Goal: Information Seeking & Learning: Learn about a topic

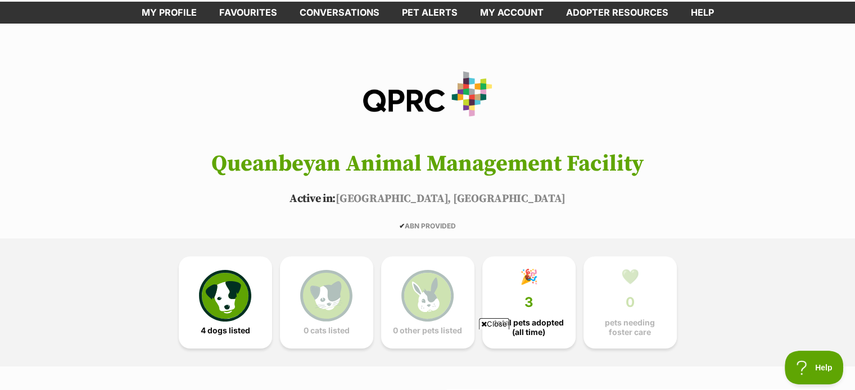
scroll to position [169, 0]
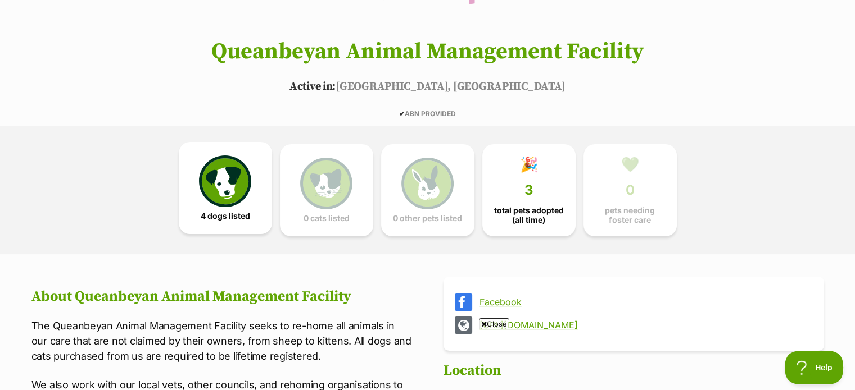
click at [210, 205] on img at bounding box center [225, 182] width 52 height 52
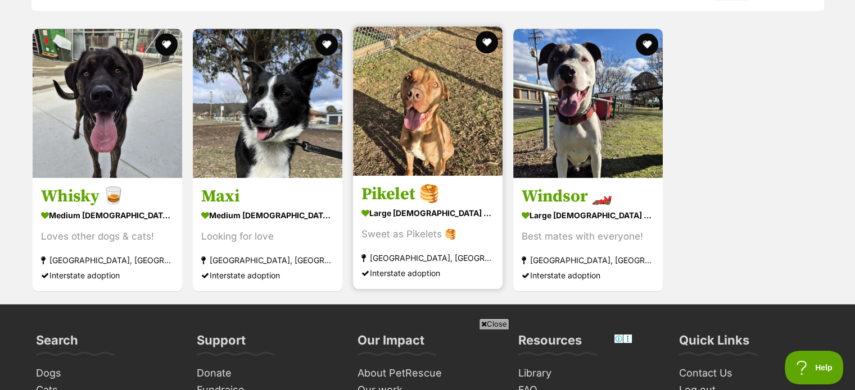
click at [398, 194] on h3 "Pikelet 🥞" at bounding box center [427, 194] width 133 height 21
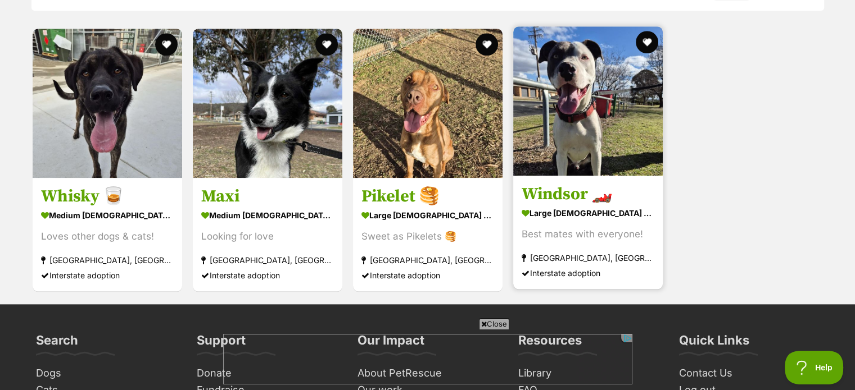
click at [565, 190] on h3 "Windsor 🏎️" at bounding box center [587, 194] width 133 height 21
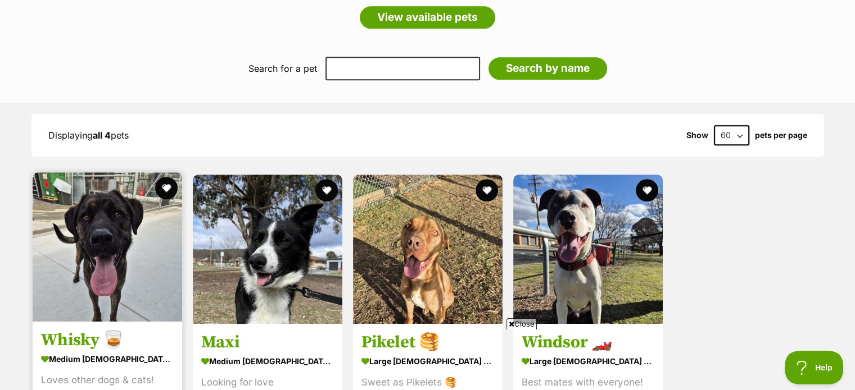
scroll to position [1085, 0]
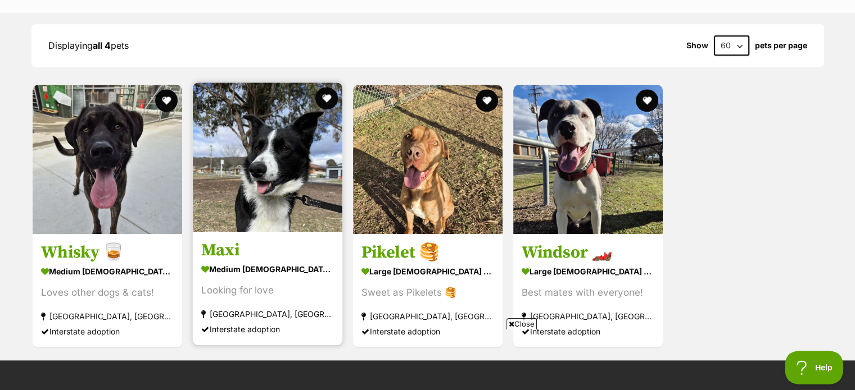
click at [255, 222] on img at bounding box center [267, 157] width 149 height 149
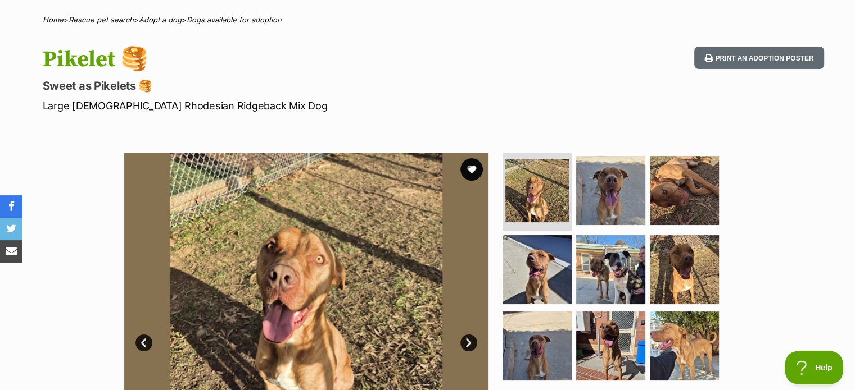
scroll to position [225, 0]
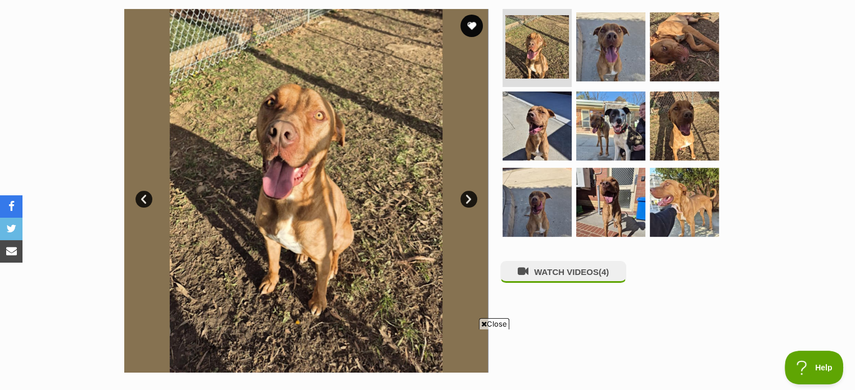
click at [348, 193] on img at bounding box center [306, 191] width 364 height 364
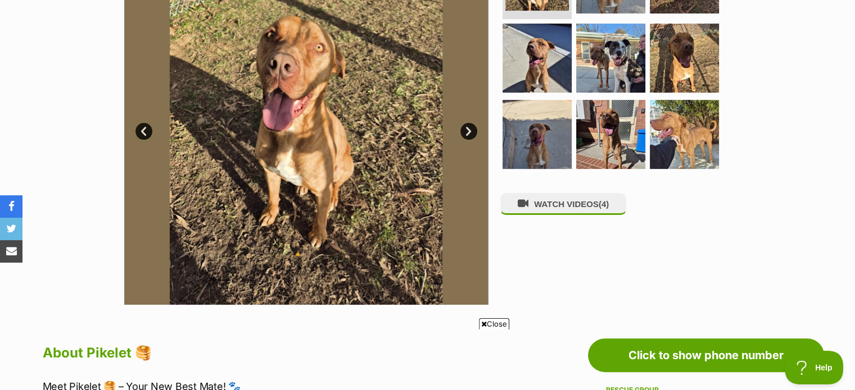
scroll to position [281, 0]
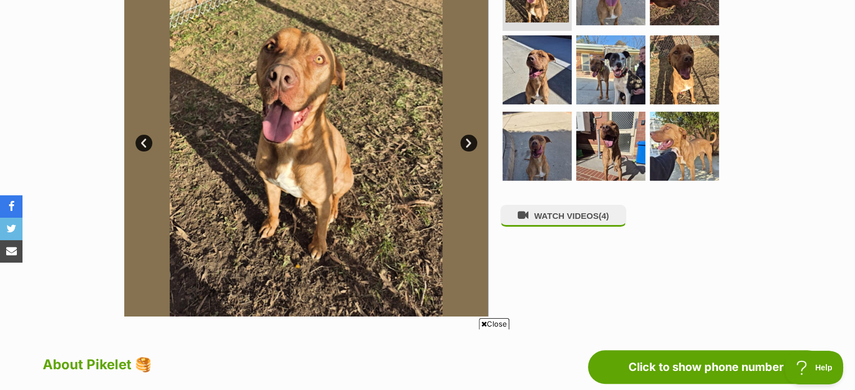
click at [461, 144] on link "Next" at bounding box center [468, 143] width 17 height 17
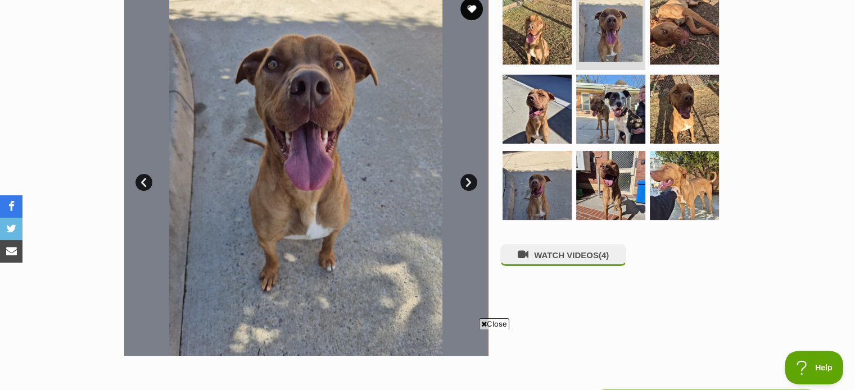
scroll to position [225, 0]
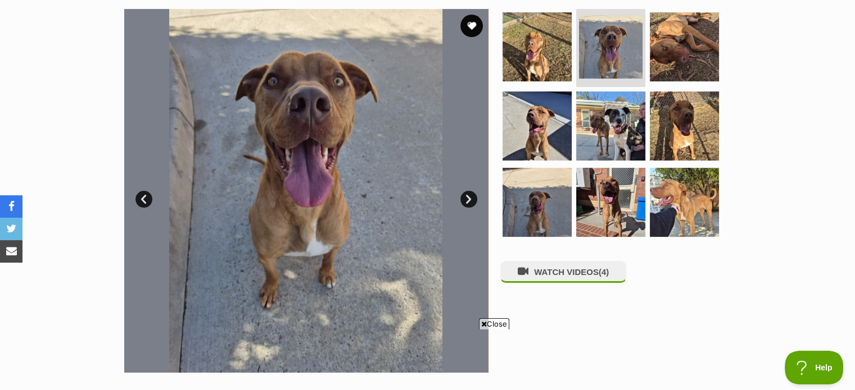
click at [465, 199] on link "Next" at bounding box center [468, 199] width 17 height 17
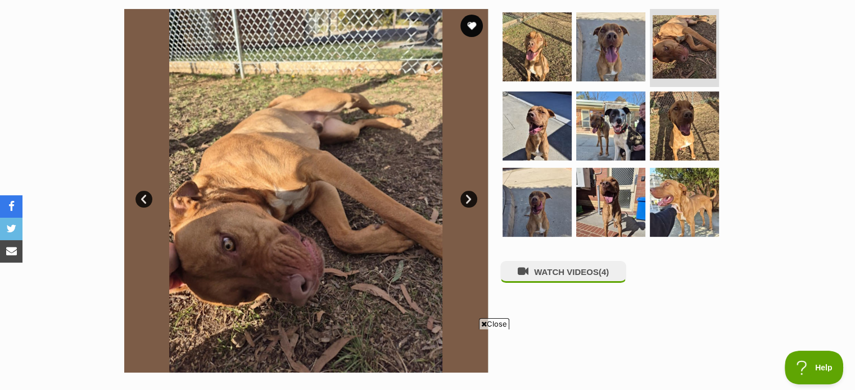
click at [467, 203] on link "Next" at bounding box center [468, 199] width 17 height 17
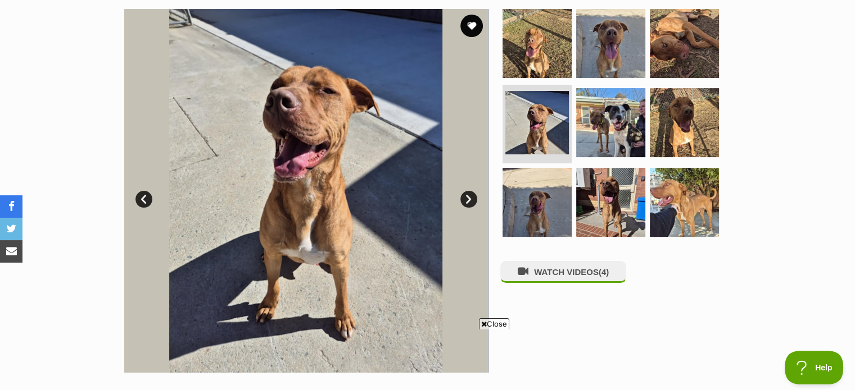
click at [467, 203] on link "Next" at bounding box center [468, 199] width 17 height 17
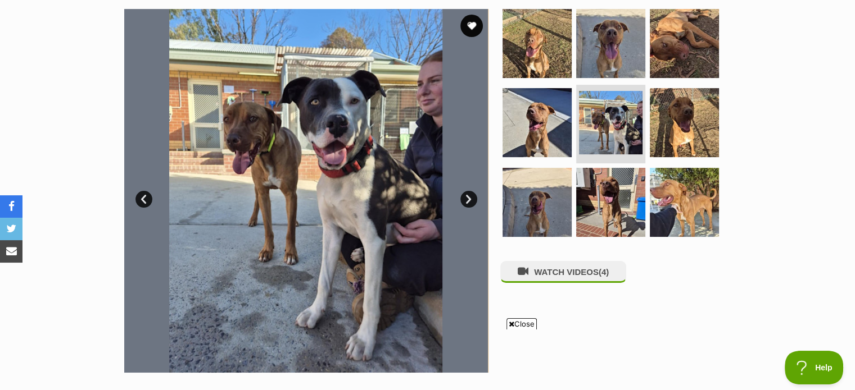
click at [467, 203] on link "Next" at bounding box center [468, 199] width 17 height 17
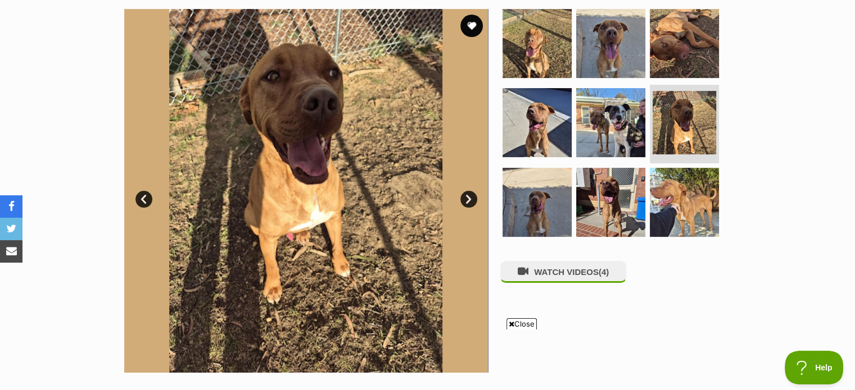
click at [467, 203] on link "Next" at bounding box center [468, 199] width 17 height 17
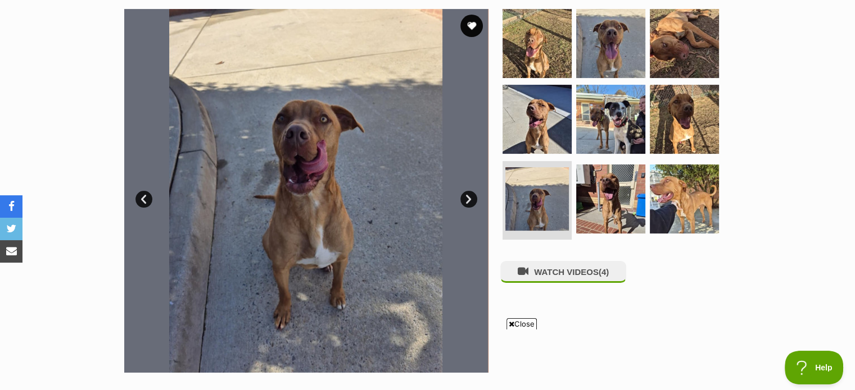
click at [467, 203] on link "Next" at bounding box center [468, 199] width 17 height 17
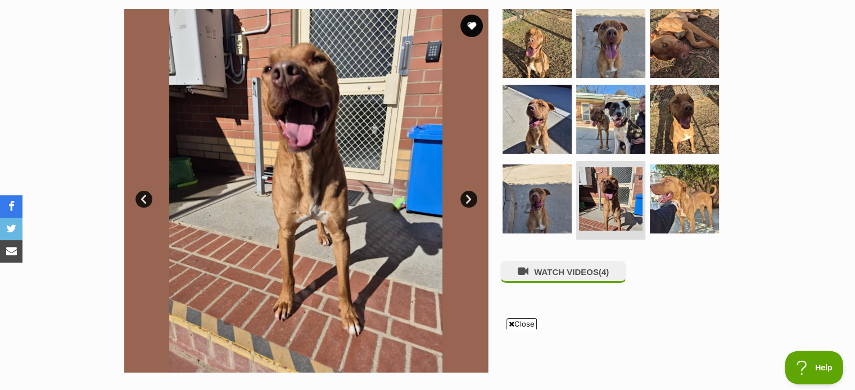
click at [467, 203] on link "Next" at bounding box center [468, 199] width 17 height 17
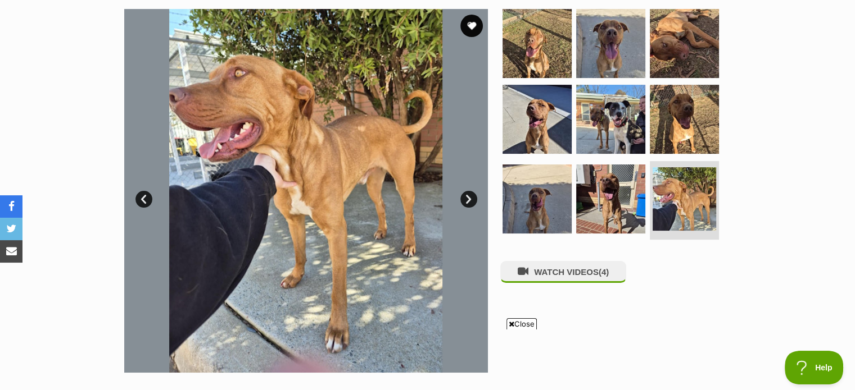
click at [467, 203] on link "Next" at bounding box center [468, 199] width 17 height 17
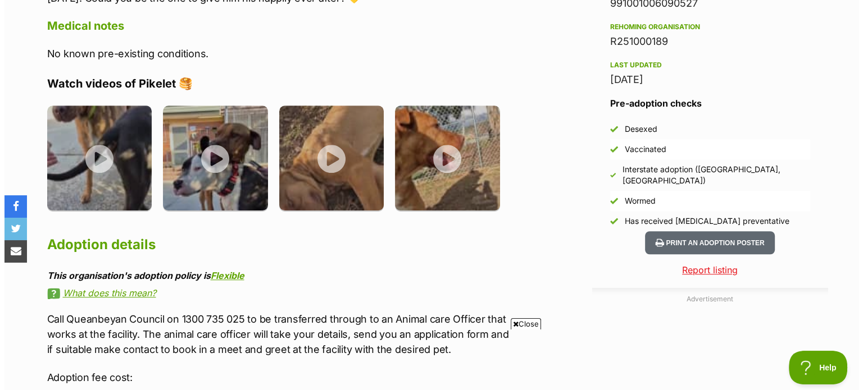
scroll to position [955, 0]
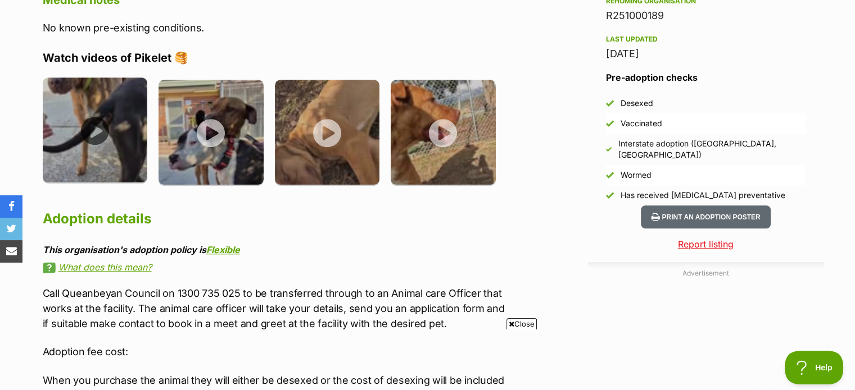
click at [92, 132] on img at bounding box center [95, 130] width 105 height 105
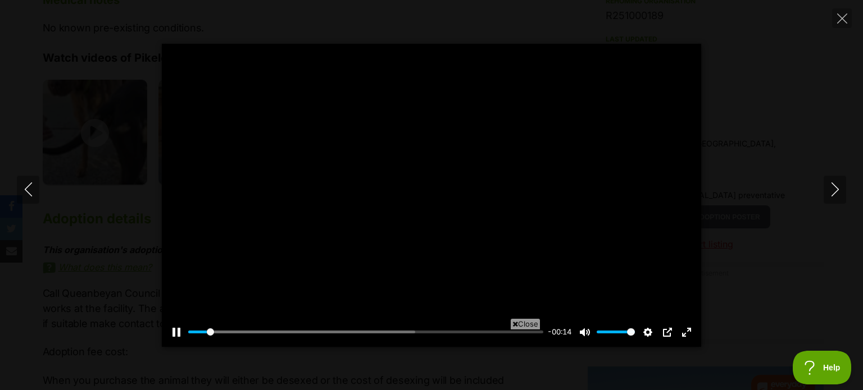
scroll to position [0, 0]
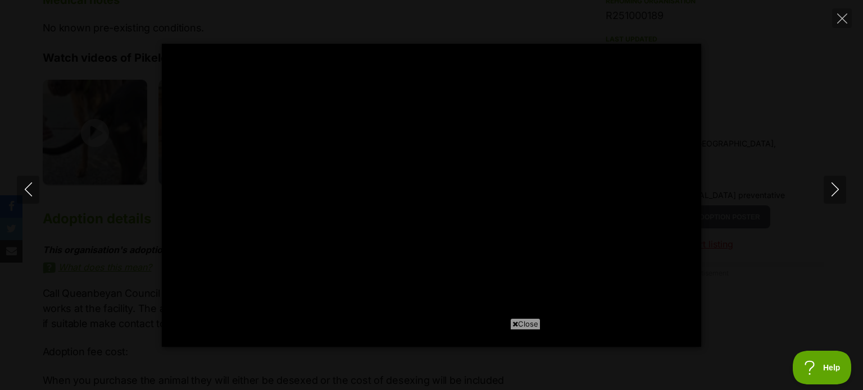
type input "45.89"
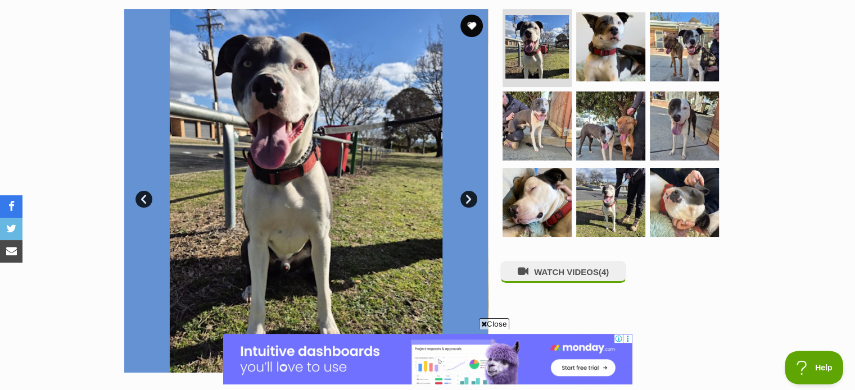
click at [462, 201] on link "Next" at bounding box center [468, 199] width 17 height 17
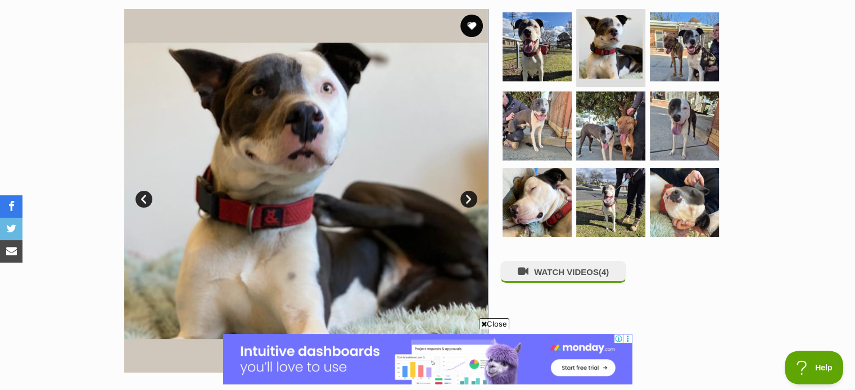
click at [470, 198] on link "Next" at bounding box center [468, 199] width 17 height 17
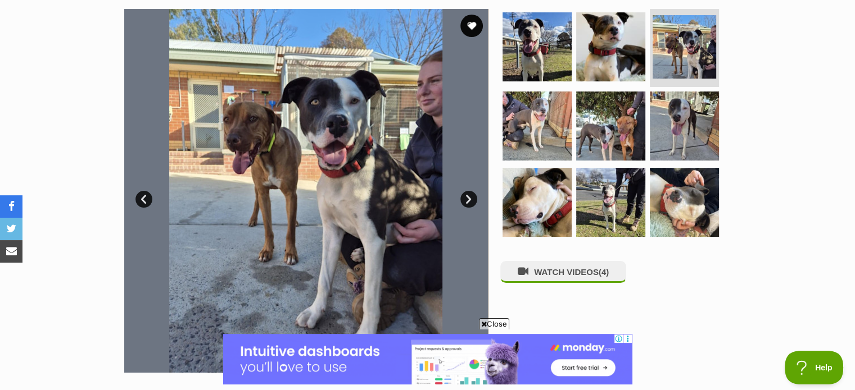
click at [470, 198] on link "Next" at bounding box center [468, 199] width 17 height 17
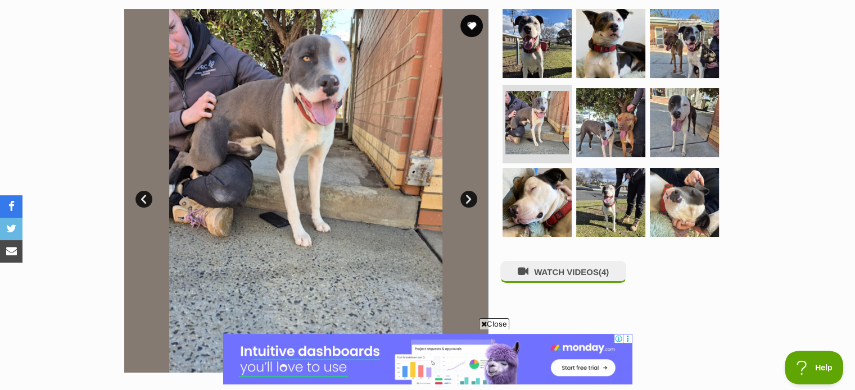
click at [470, 198] on link "Next" at bounding box center [468, 199] width 17 height 17
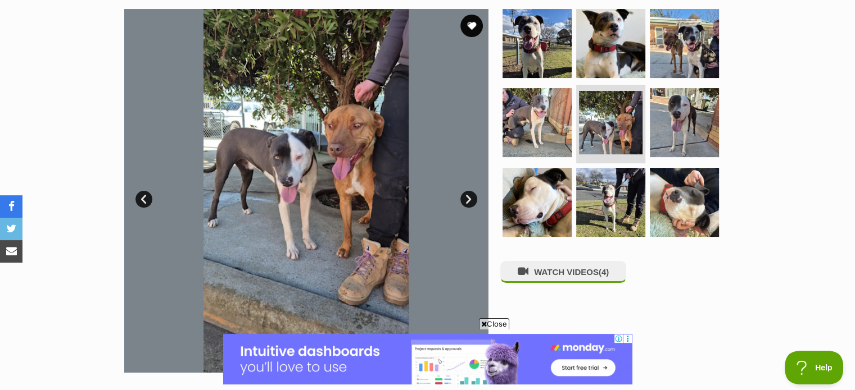
click at [470, 198] on link "Next" at bounding box center [468, 199] width 17 height 17
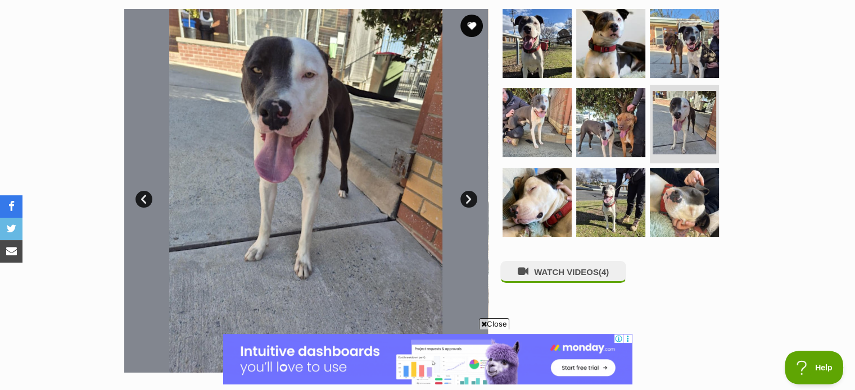
click at [470, 198] on link "Next" at bounding box center [468, 199] width 17 height 17
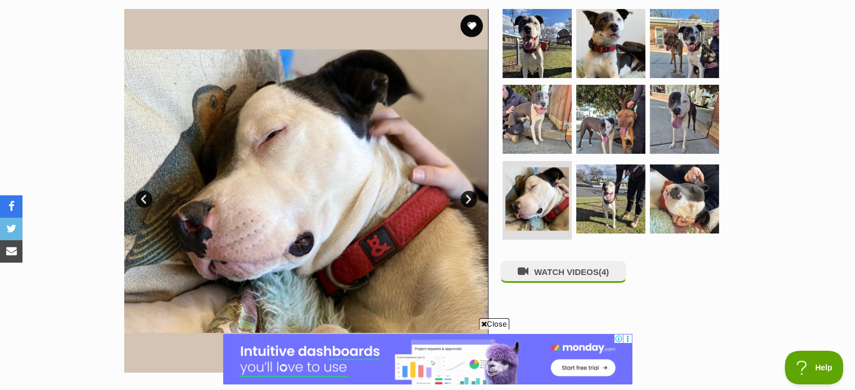
click at [470, 198] on link "Next" at bounding box center [468, 199] width 17 height 17
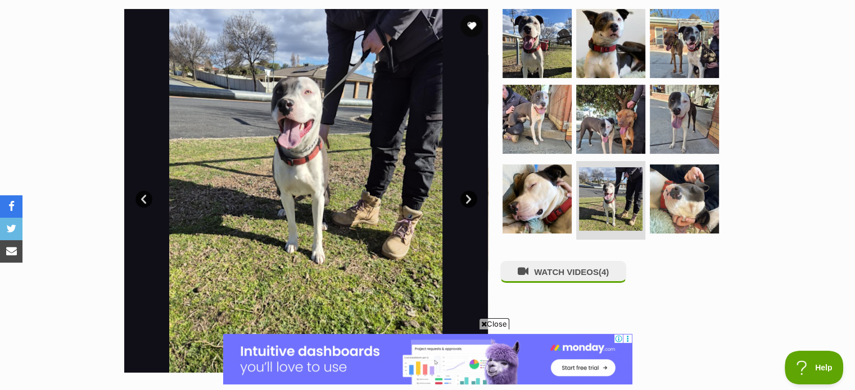
click at [470, 198] on link "Next" at bounding box center [468, 199] width 17 height 17
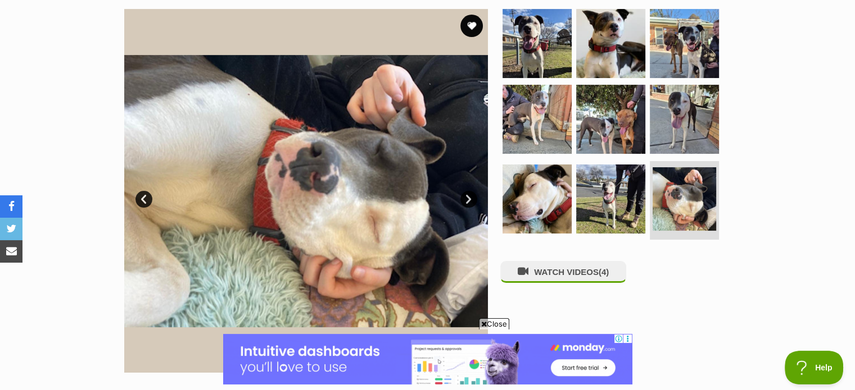
click at [470, 198] on link "Next" at bounding box center [468, 199] width 17 height 17
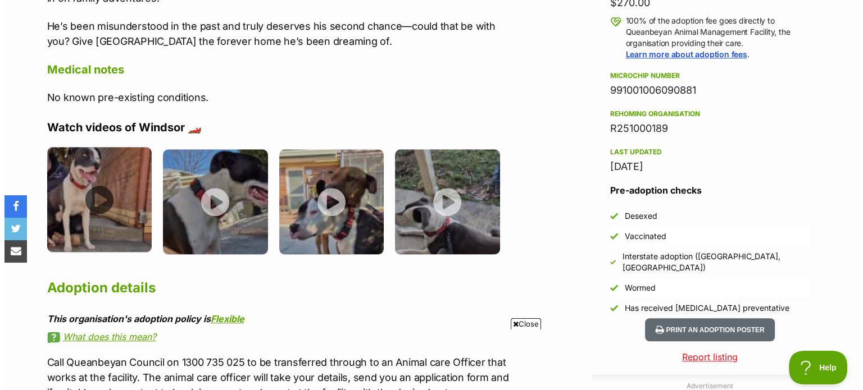
scroll to position [843, 0]
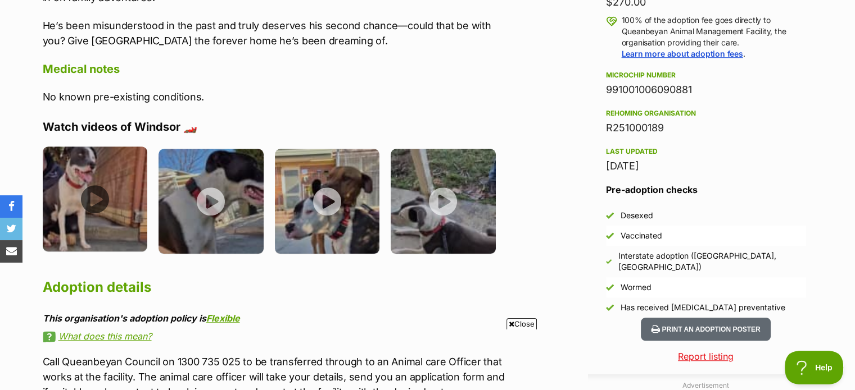
click at [90, 203] on img at bounding box center [95, 199] width 105 height 105
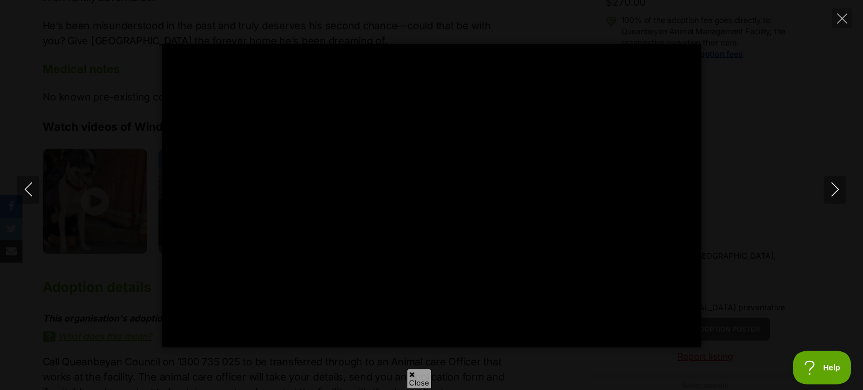
scroll to position [0, 0]
type input "100"
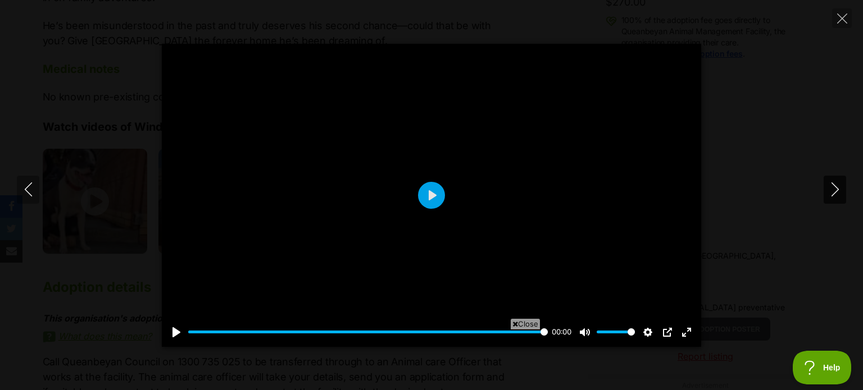
click at [829, 191] on icon "Next" at bounding box center [835, 190] width 14 height 14
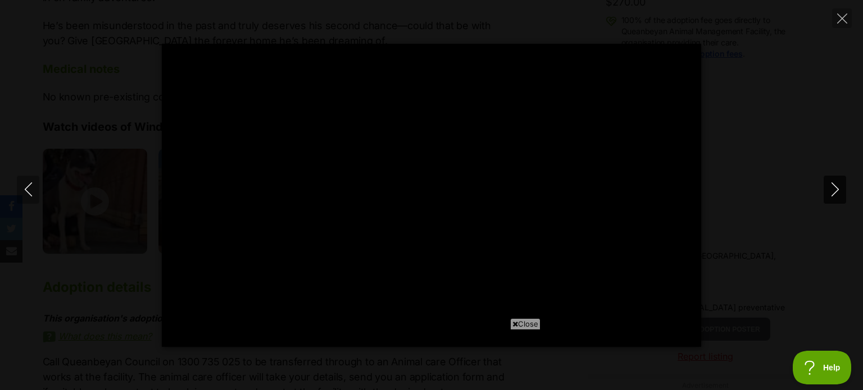
type input "100"
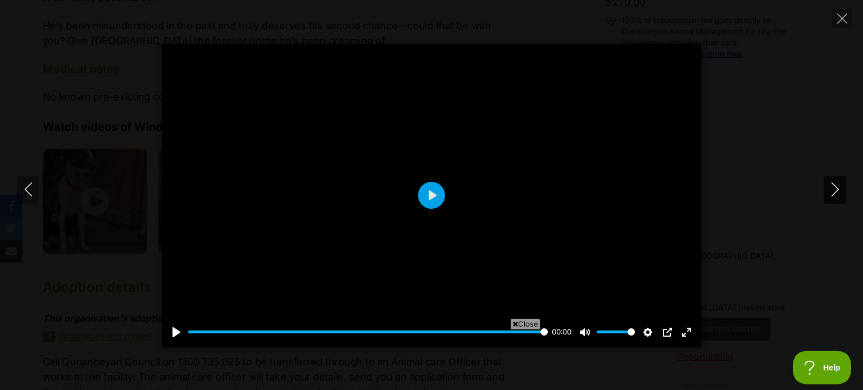
click at [836, 189] on icon "Next" at bounding box center [835, 190] width 14 height 14
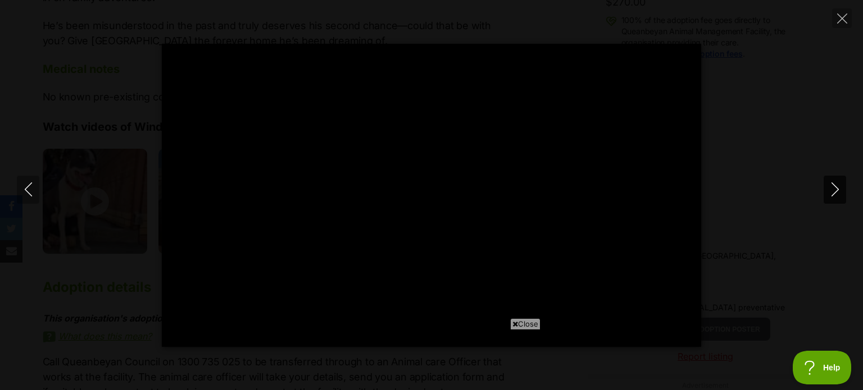
type input "100"
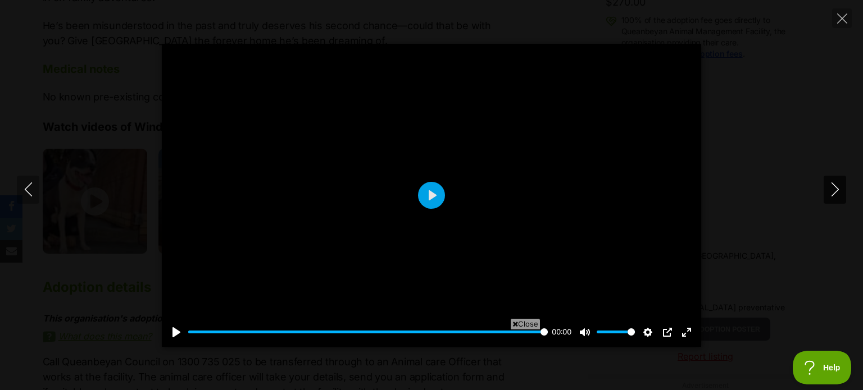
click at [836, 189] on icon "Next" at bounding box center [835, 190] width 14 height 14
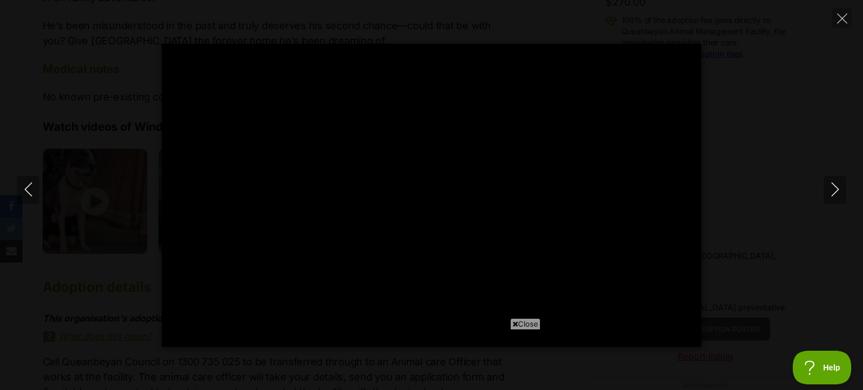
type input "100"
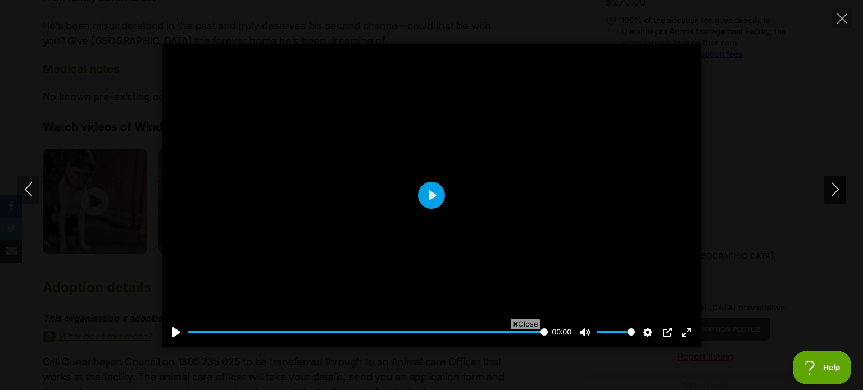
click at [833, 193] on icon "Next" at bounding box center [835, 190] width 14 height 14
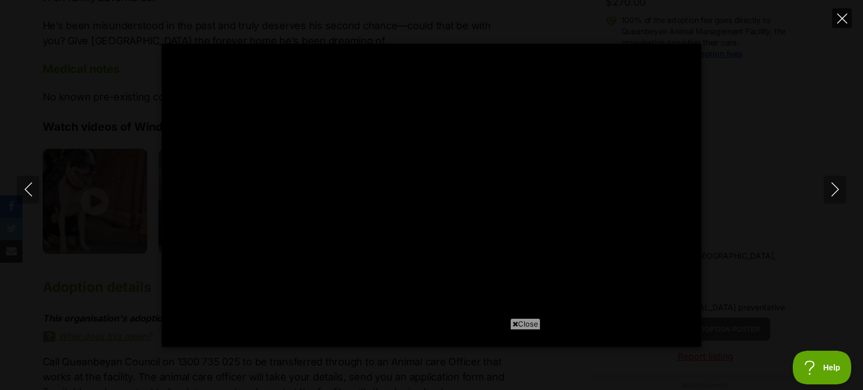
click at [840, 19] on icon "Close" at bounding box center [842, 18] width 10 height 10
type input "9.92"
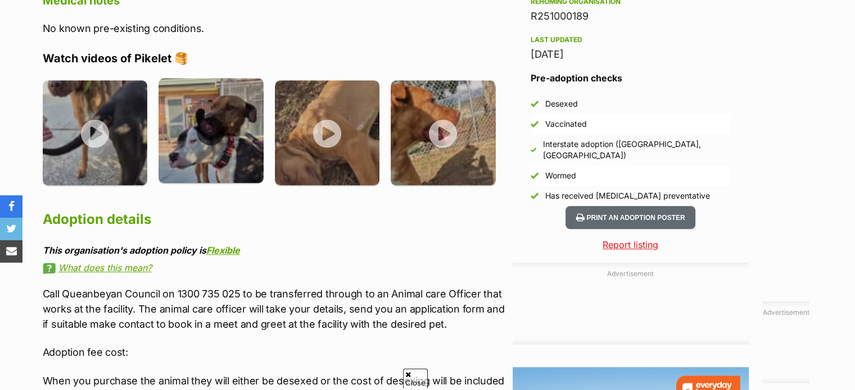
click at [213, 130] on img at bounding box center [210, 130] width 105 height 105
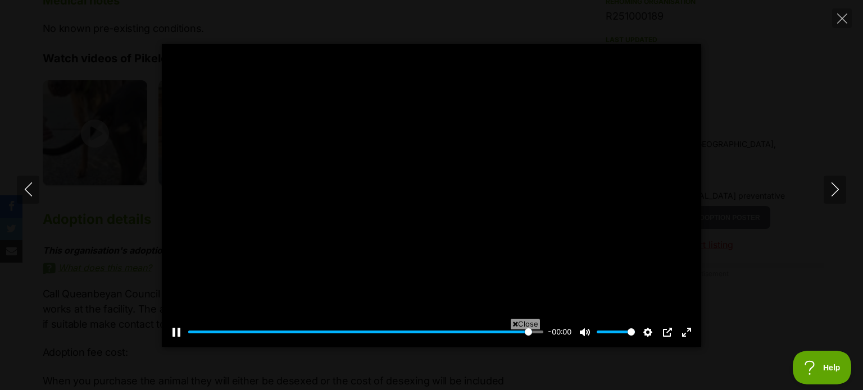
type input "100"
click at [833, 197] on icon "Next" at bounding box center [835, 190] width 14 height 14
type input "100"
click at [838, 187] on icon "Next" at bounding box center [835, 190] width 14 height 14
type input "100"
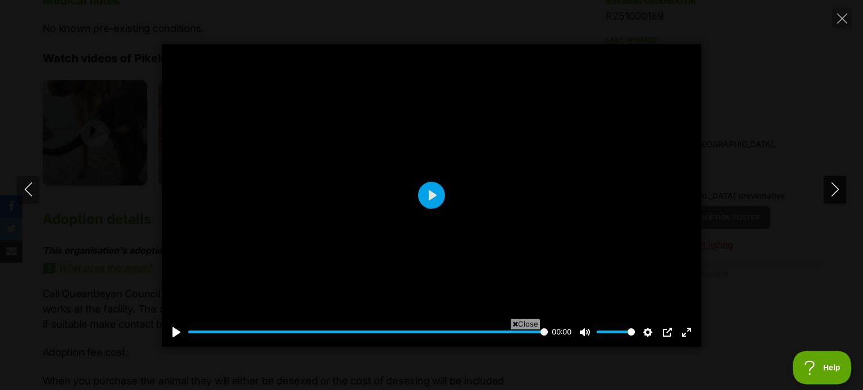
click at [835, 193] on icon "Next" at bounding box center [835, 190] width 14 height 14
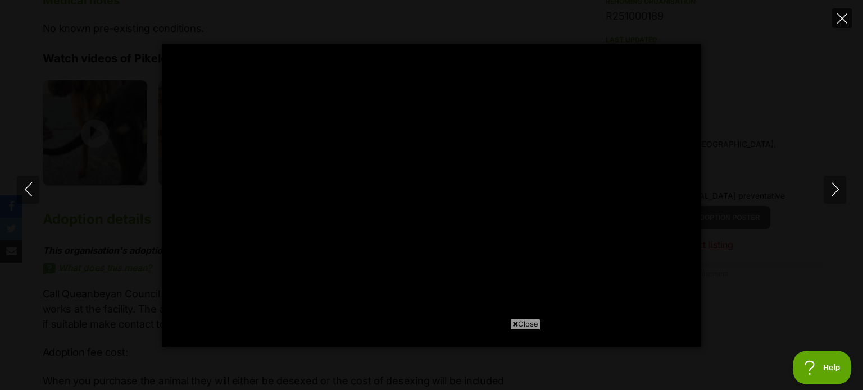
click at [838, 17] on icon "Close" at bounding box center [842, 18] width 10 height 10
type input "42.38"
